Goal: Task Accomplishment & Management: Use online tool/utility

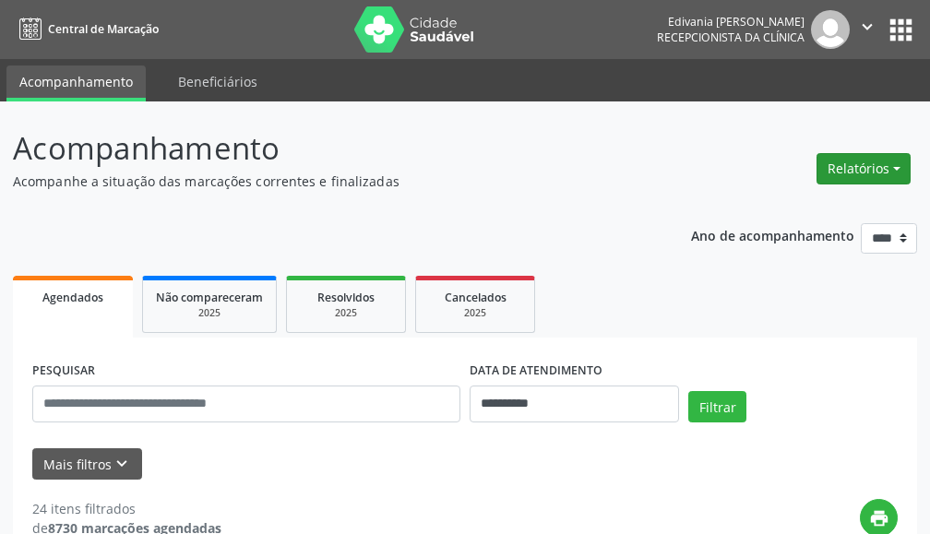
click at [879, 174] on button "Relatórios" at bounding box center [864, 168] width 94 height 31
click at [815, 205] on link "Agendamentos" at bounding box center [811, 209] width 198 height 26
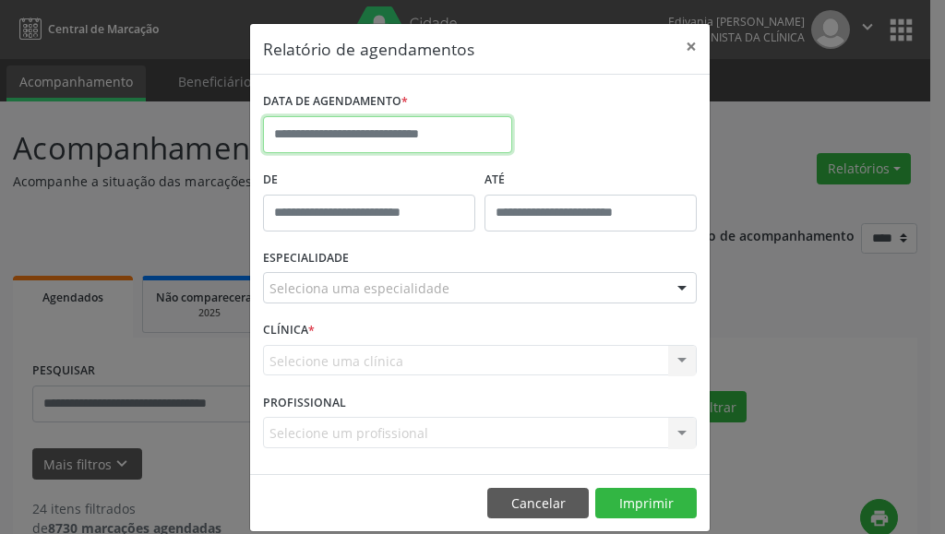
click at [449, 126] on input "text" at bounding box center [387, 134] width 249 height 37
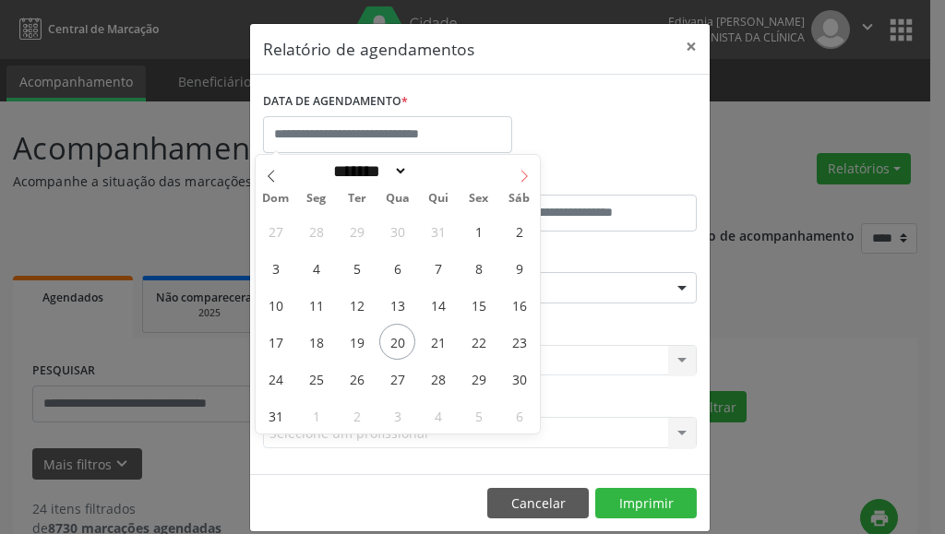
click at [517, 165] on span at bounding box center [524, 170] width 31 height 31
select select "*"
click at [439, 225] on span "4" at bounding box center [438, 231] width 36 height 36
type input "**********"
click at [439, 225] on span "4" at bounding box center [438, 231] width 36 height 36
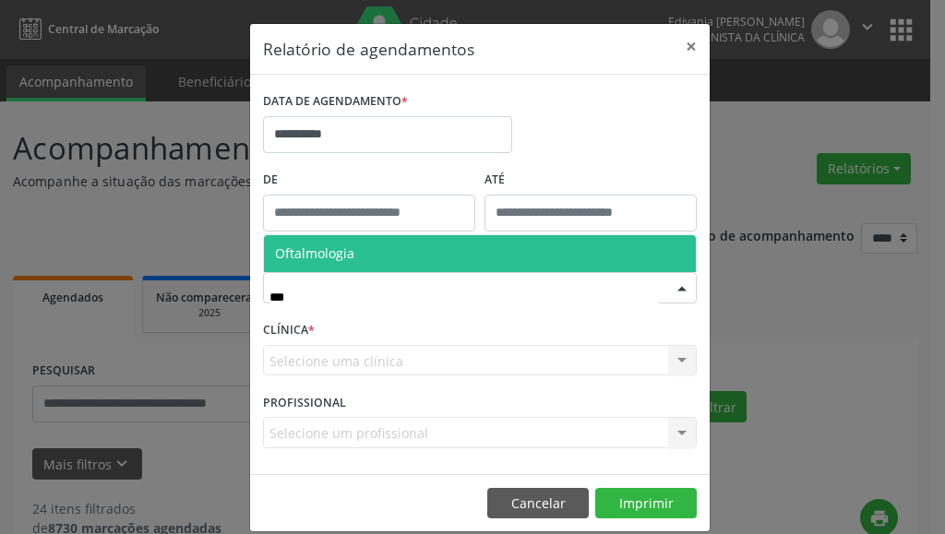
type input "****"
click at [368, 258] on span "Oftalmologia" at bounding box center [480, 253] width 432 height 37
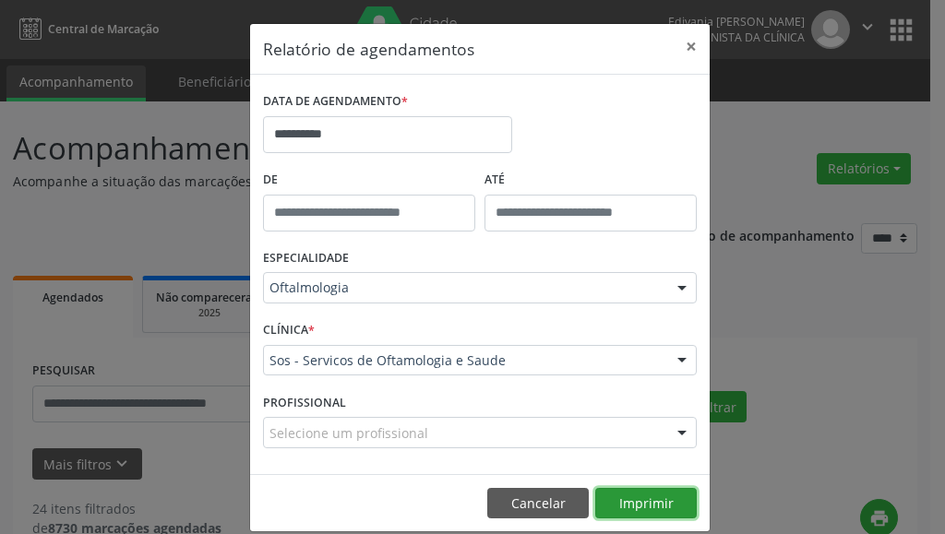
click at [629, 501] on button "Imprimir" at bounding box center [646, 503] width 102 height 31
click at [681, 40] on button "×" at bounding box center [691, 46] width 37 height 45
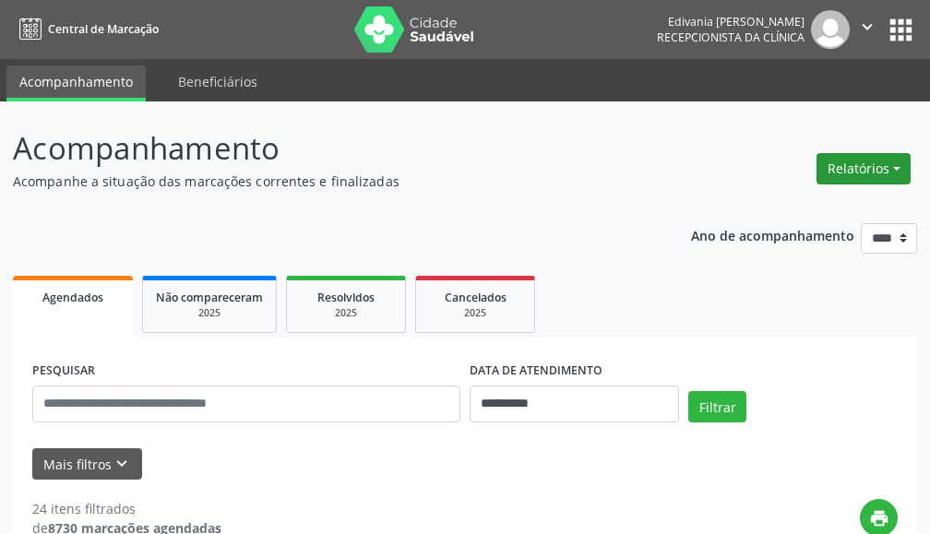
click at [852, 176] on button "Relatórios" at bounding box center [864, 168] width 94 height 31
click at [825, 209] on link "Agendamentos" at bounding box center [811, 209] width 198 height 26
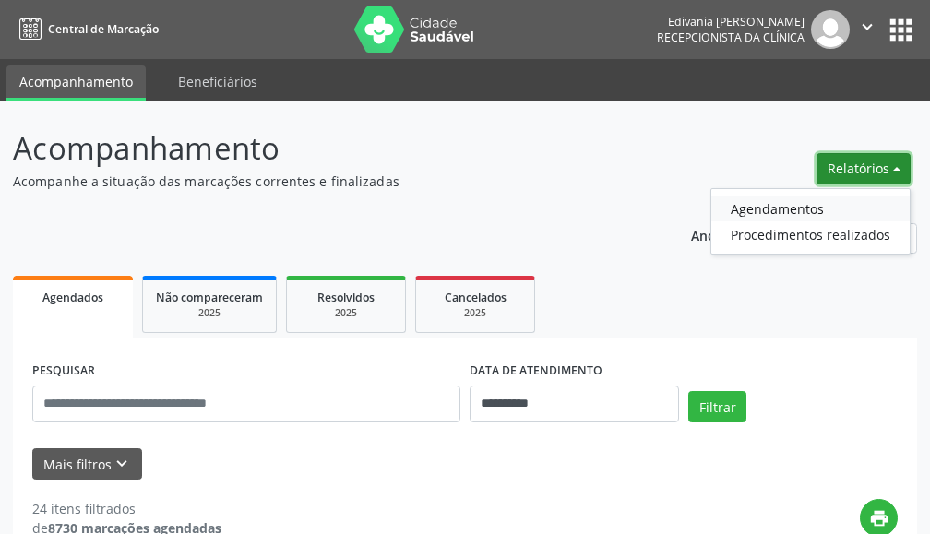
select select "*"
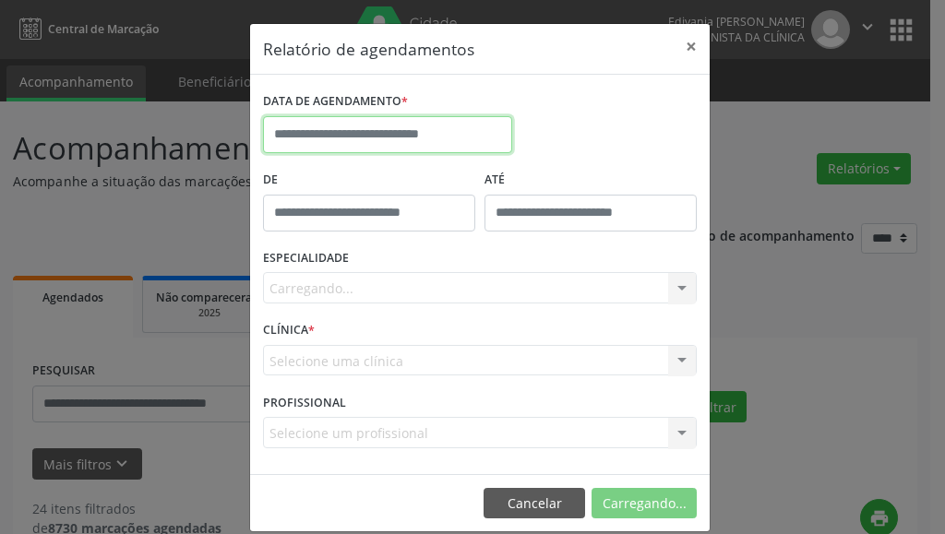
click at [321, 136] on input "text" at bounding box center [387, 134] width 249 height 37
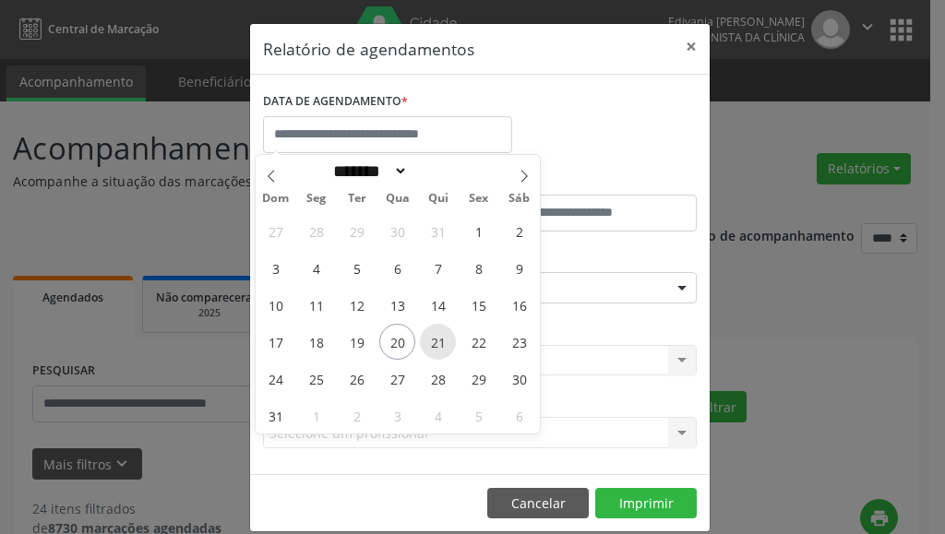
click at [434, 337] on span "21" at bounding box center [438, 342] width 36 height 36
type input "**********"
click at [434, 337] on span "21" at bounding box center [438, 342] width 36 height 36
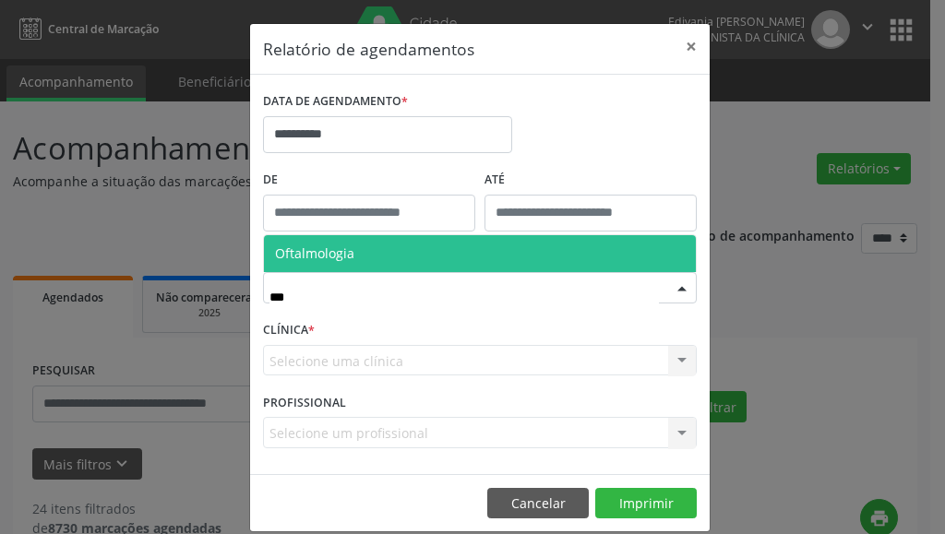
type input "****"
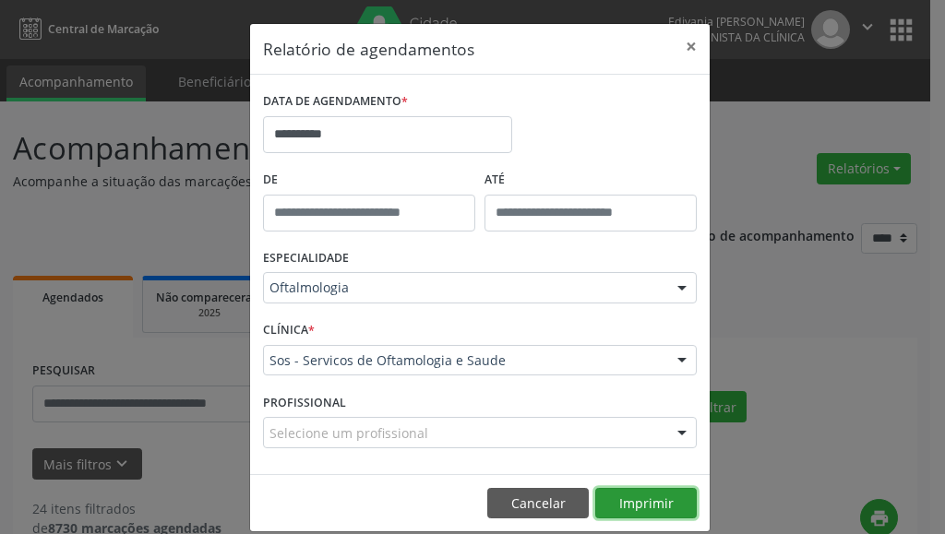
click at [649, 506] on button "Imprimir" at bounding box center [646, 503] width 102 height 31
